Goal: Check status

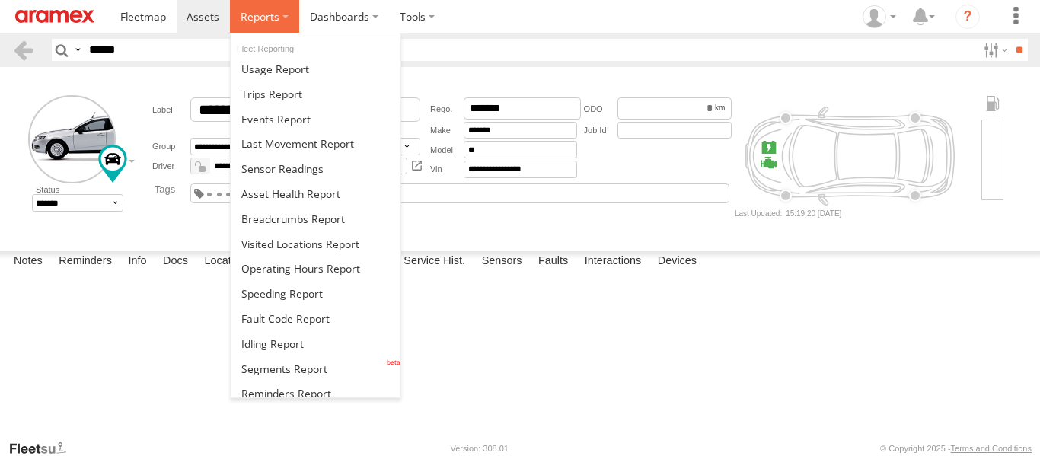
click at [287, 8] on label at bounding box center [264, 16] width 69 height 33
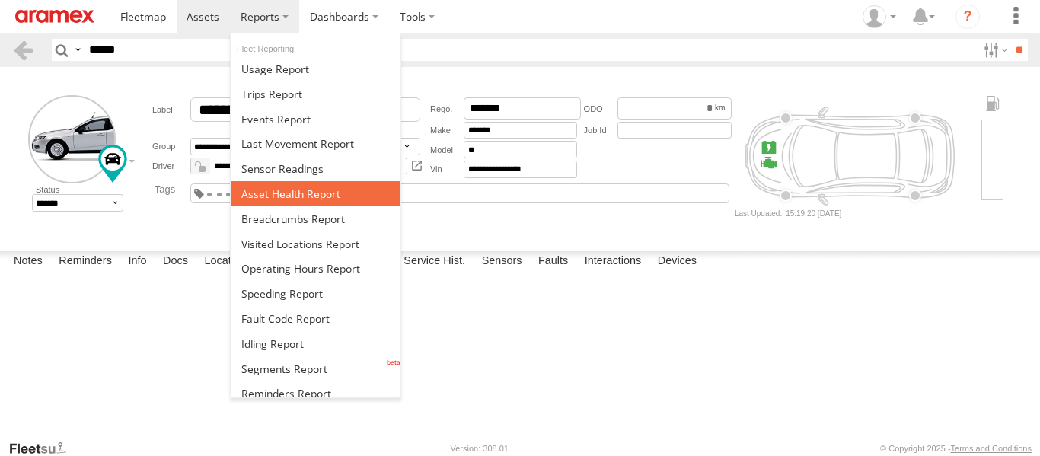
click at [295, 197] on span at bounding box center [290, 193] width 99 height 14
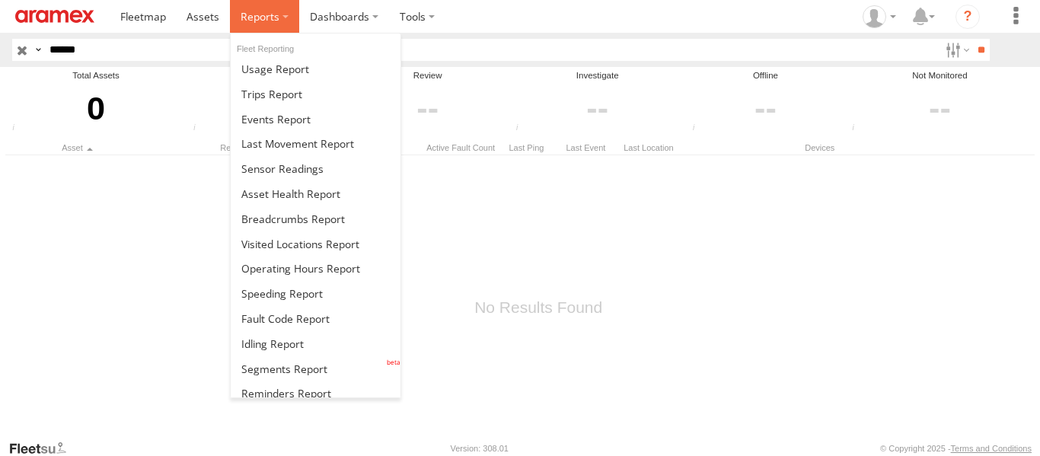
click at [281, 21] on label at bounding box center [264, 16] width 69 height 33
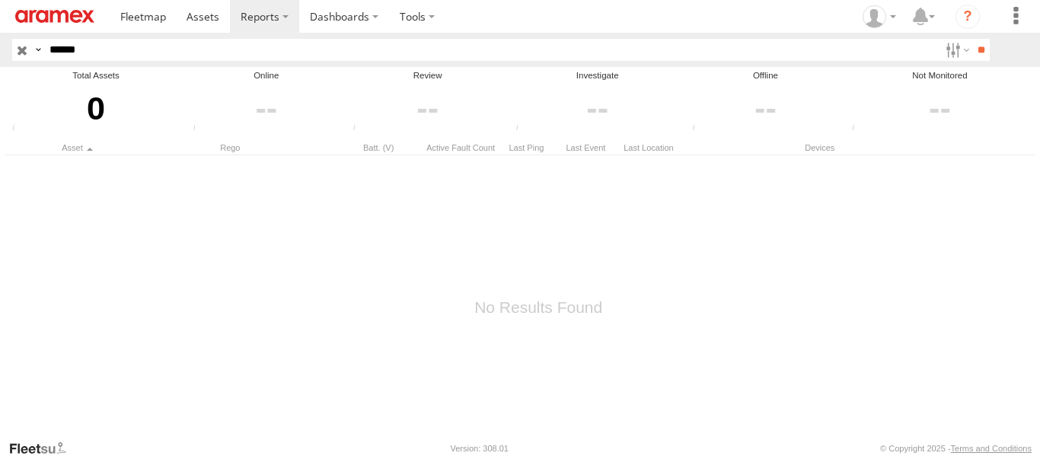
click at [22, 49] on input "button" at bounding box center [22, 50] width 20 height 22
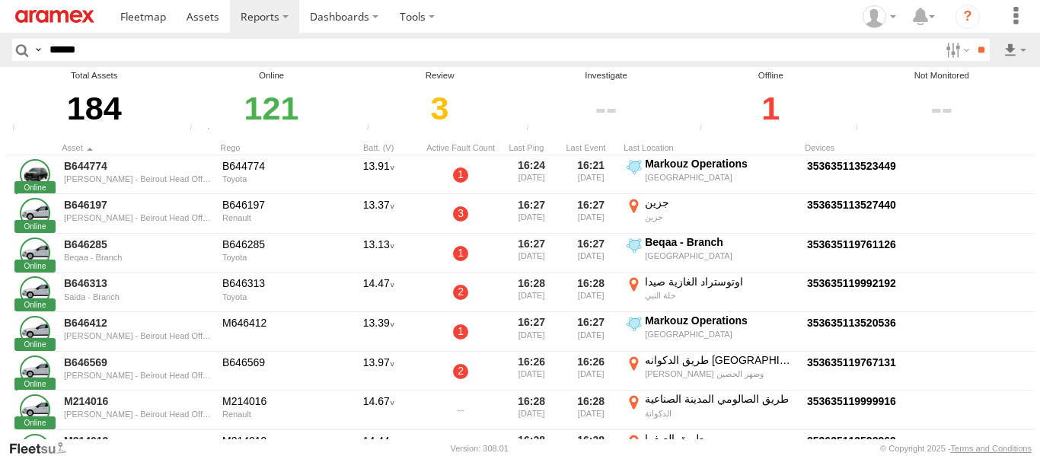
click at [772, 115] on div "1" at bounding box center [770, 108] width 151 height 53
